Goal: Task Accomplishment & Management: Use online tool/utility

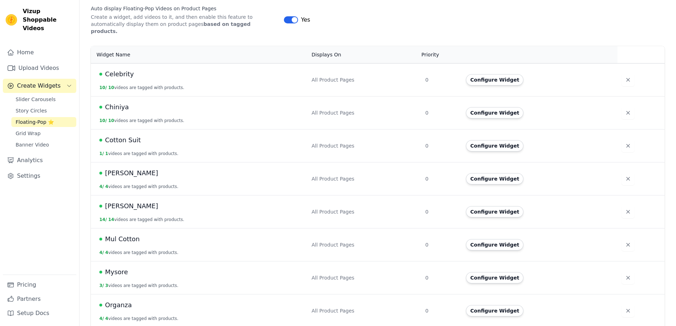
scroll to position [142, 0]
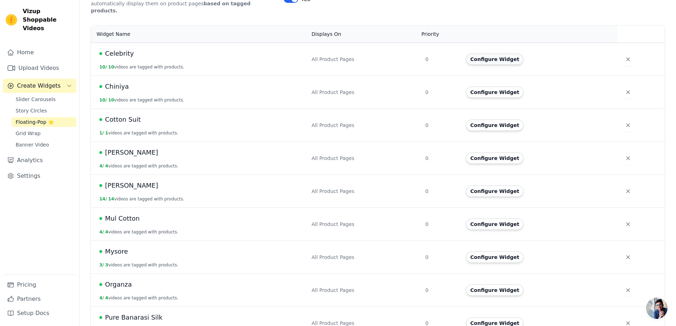
click at [486, 54] on button "Configure Widget" at bounding box center [494, 59] width 57 height 11
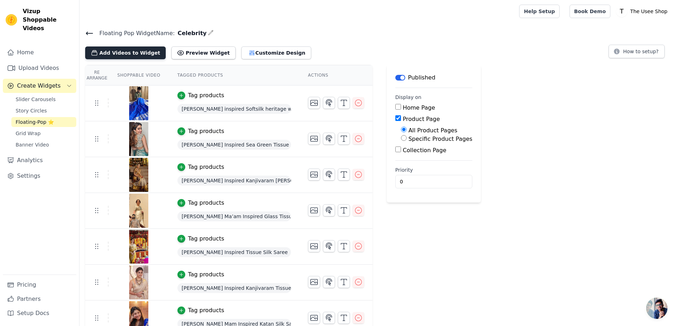
click at [128, 51] on button "Add Videos to Widget" at bounding box center [125, 52] width 81 height 13
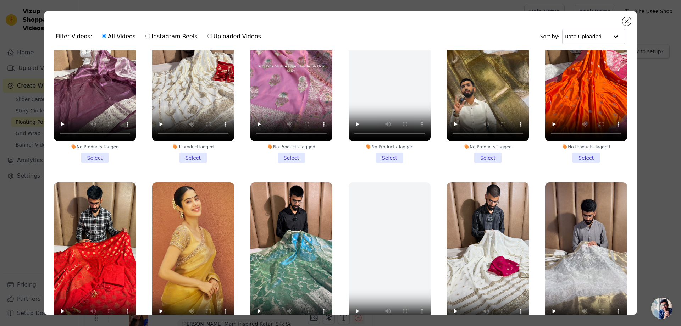
scroll to position [1136, 0]
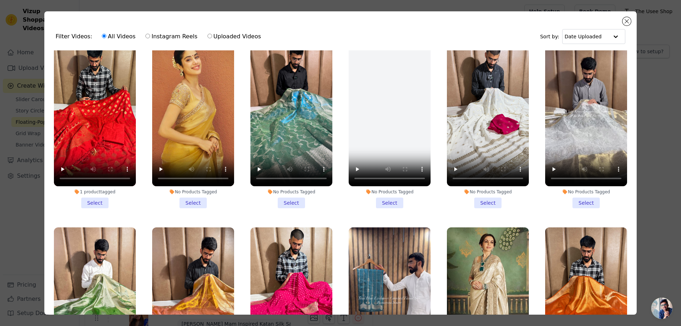
click at [193, 187] on li "No Products Tagged Select" at bounding box center [193, 124] width 82 height 168
click at [0, 0] on input "No Products Tagged Select" at bounding box center [0, 0] width 0 height 0
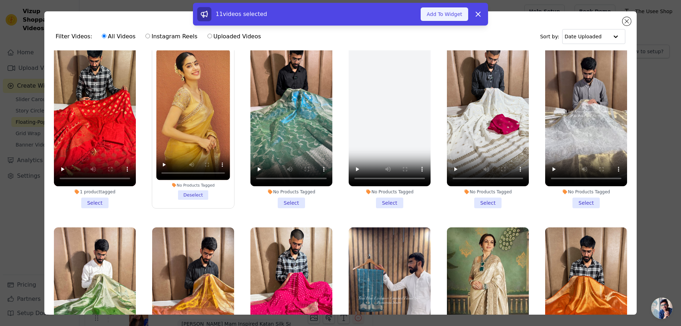
click at [447, 13] on button "Add To Widget" at bounding box center [445, 13] width 48 height 13
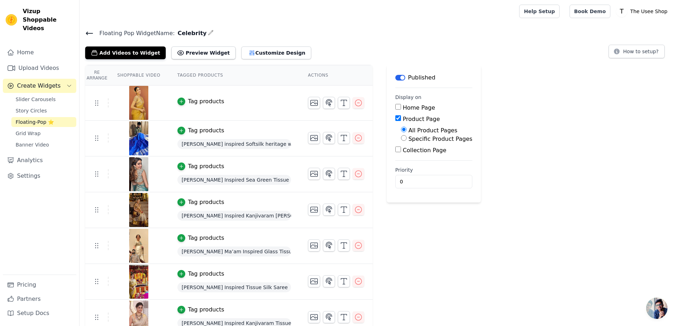
click at [188, 97] on div "Tag products" at bounding box center [206, 101] width 36 height 9
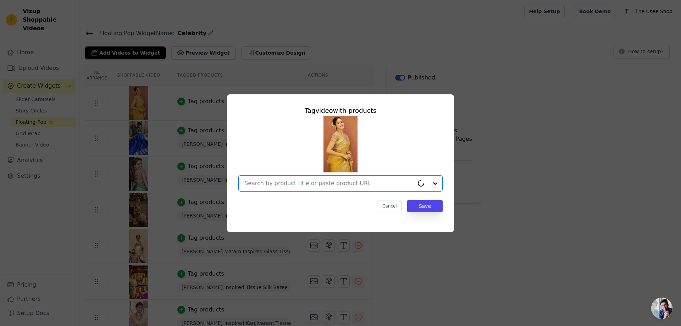
click at [349, 183] on input "text" at bounding box center [329, 183] width 170 height 9
paste input "[URL][DOMAIN_NAME][PERSON_NAME]"
type input "[URL][DOMAIN_NAME][PERSON_NAME]"
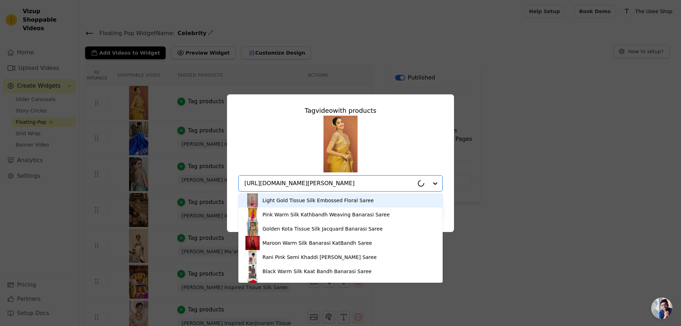
scroll to position [0, 78]
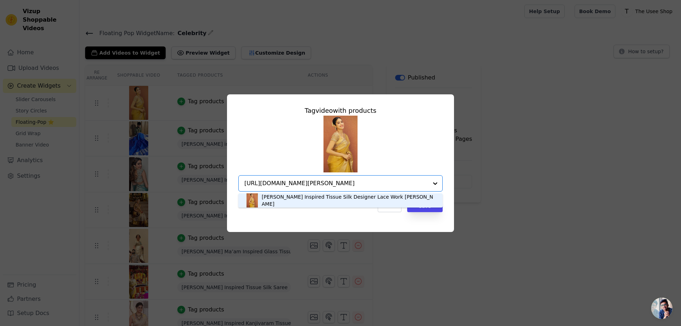
click at [312, 200] on div "[PERSON_NAME] Inspired Tissue Silk Designer Lace Work [PERSON_NAME]" at bounding box center [349, 200] width 174 height 14
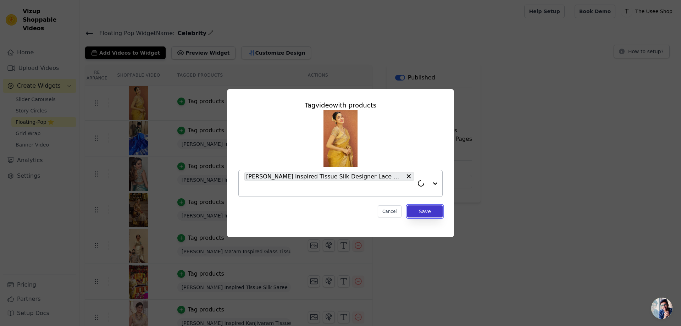
click at [426, 214] on button "Save" at bounding box center [424, 211] width 35 height 12
click at [420, 211] on button "Save" at bounding box center [424, 211] width 35 height 12
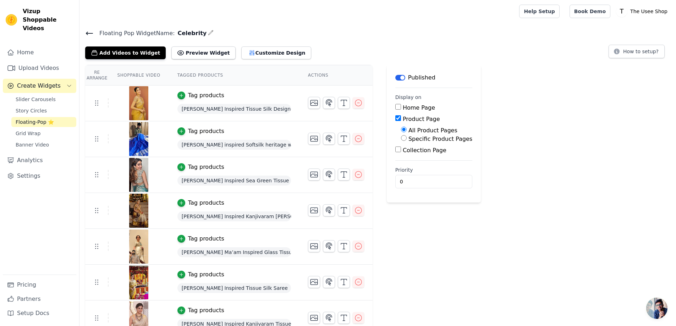
click at [42, 82] on span "Create Widgets" at bounding box center [39, 86] width 44 height 9
click at [37, 96] on span "Slider Carousels" at bounding box center [36, 99] width 40 height 7
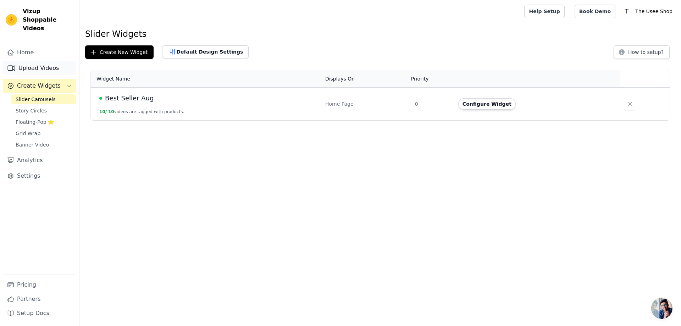
click at [43, 61] on link "Upload Videos" at bounding box center [39, 68] width 73 height 14
